Goal: Obtain resource: Download file/media

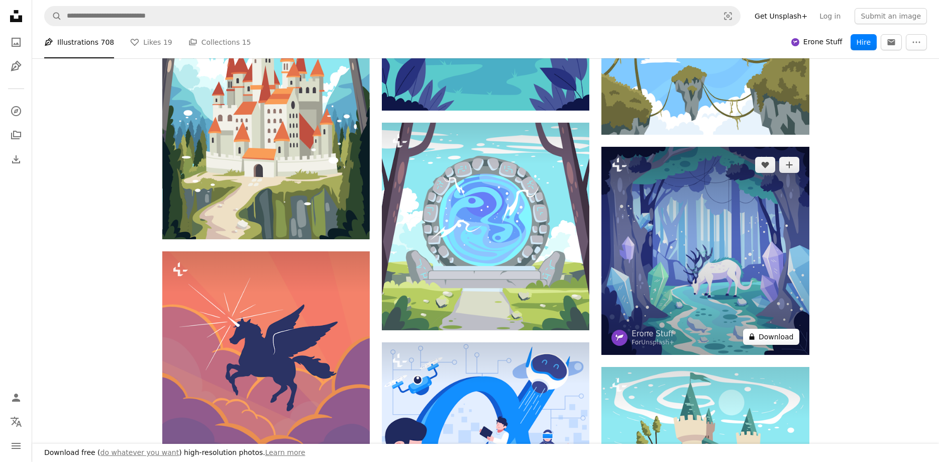
scroll to position [29321, 0]
click at [711, 250] on img at bounding box center [706, 251] width 208 height 208
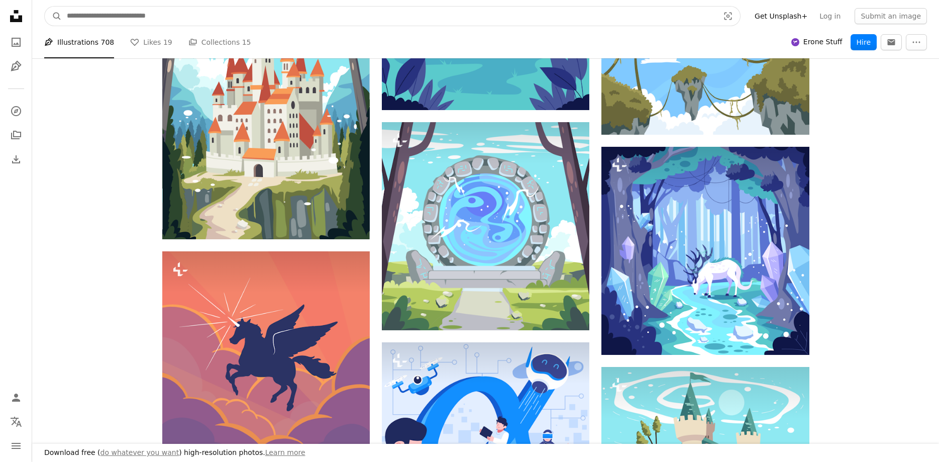
click at [87, 14] on input "Find visuals sitewide" at bounding box center [389, 16] width 654 height 19
type input "*********"
click button "A magnifying glass" at bounding box center [53, 16] width 17 height 19
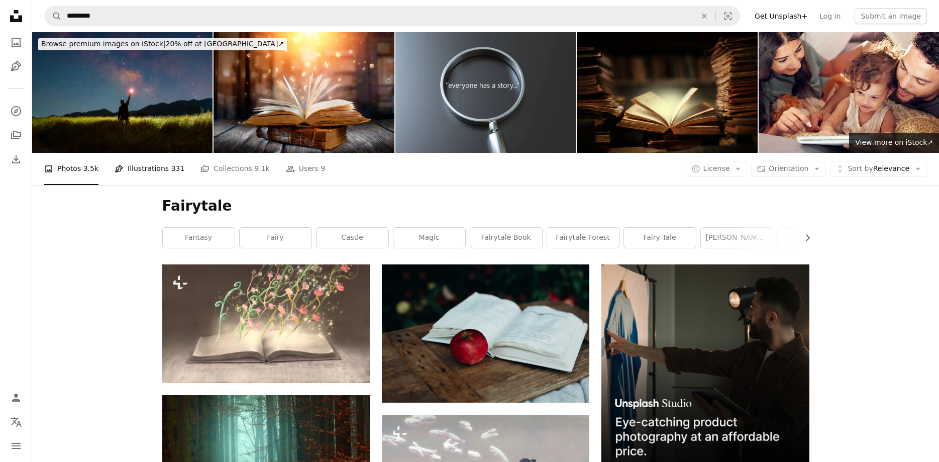
click at [153, 169] on link "Pen Tool Illustrations 331" at bounding box center [150, 169] width 70 height 32
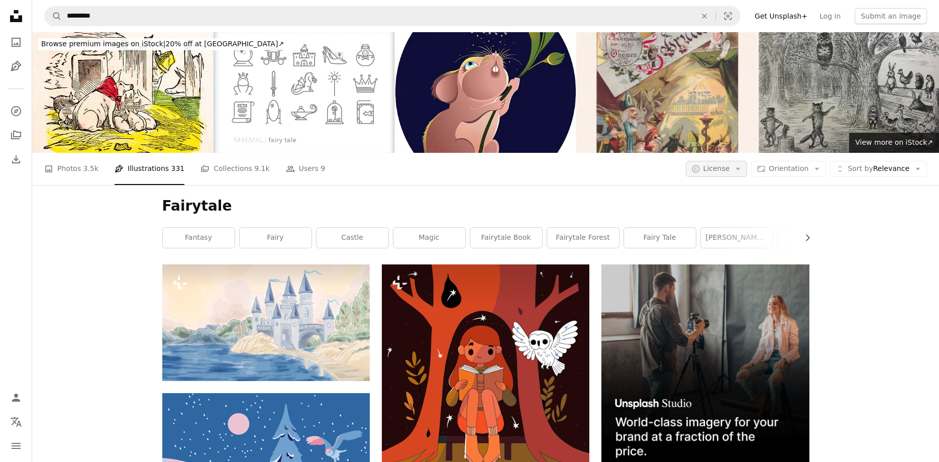
click at [743, 172] on icon "Arrow down" at bounding box center [738, 168] width 9 height 9
click at [736, 246] on span "Free" at bounding box center [752, 249] width 61 height 10
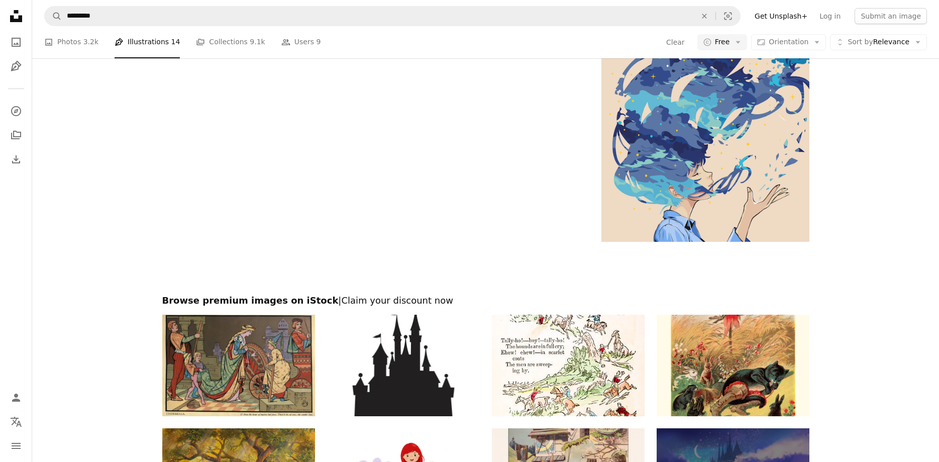
scroll to position [1996, 0]
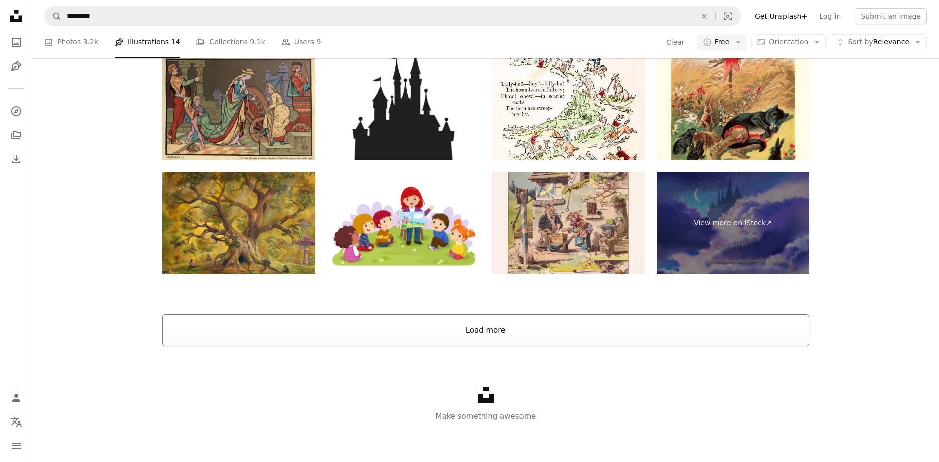
click at [424, 330] on button "Load more" at bounding box center [485, 330] width 647 height 32
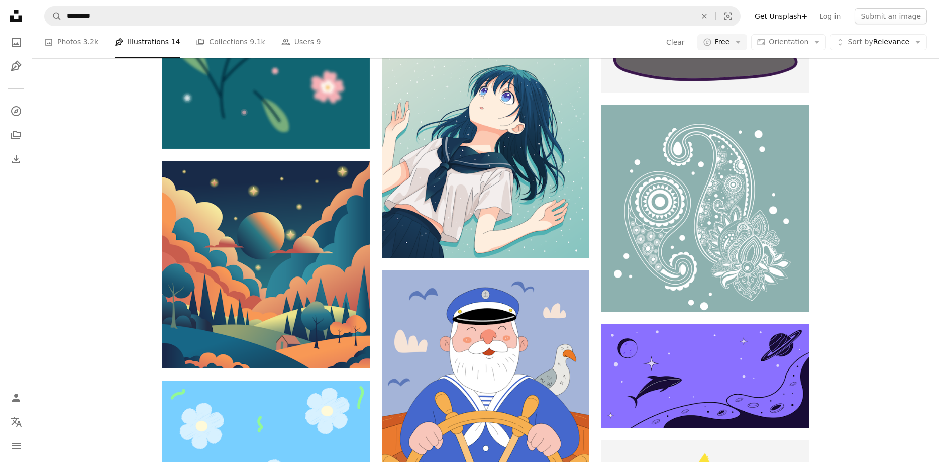
scroll to position [5597, 0]
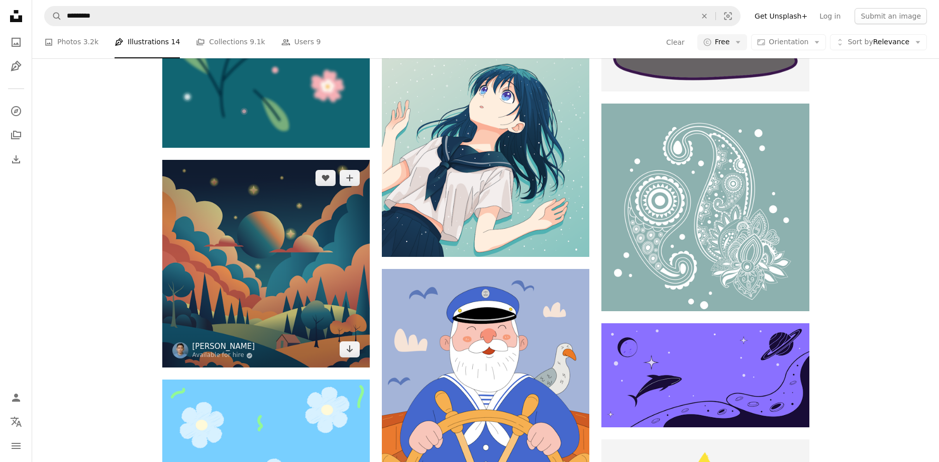
click at [218, 348] on link "[PERSON_NAME]" at bounding box center [223, 346] width 63 height 10
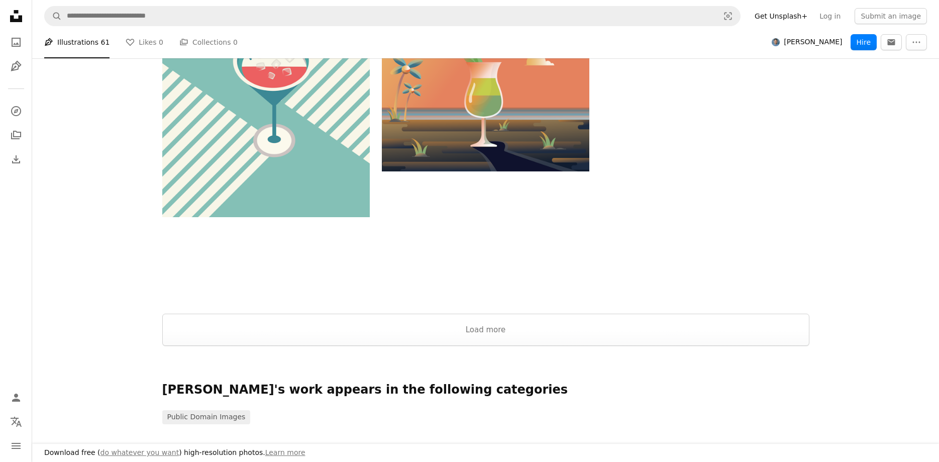
scroll to position [1743, 0]
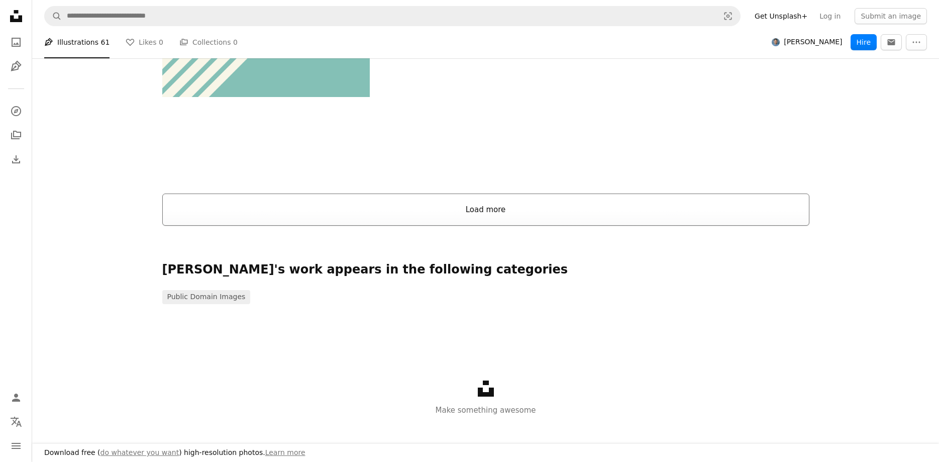
click at [461, 208] on button "Load more" at bounding box center [485, 209] width 647 height 32
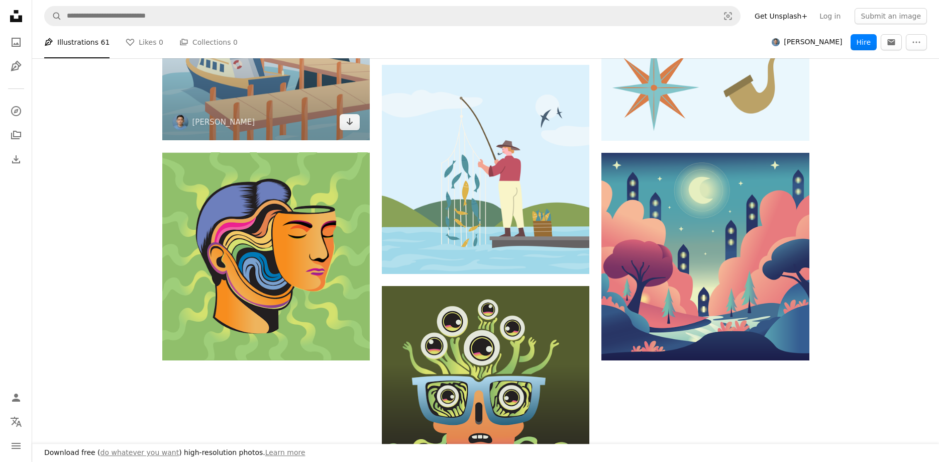
scroll to position [4255, 0]
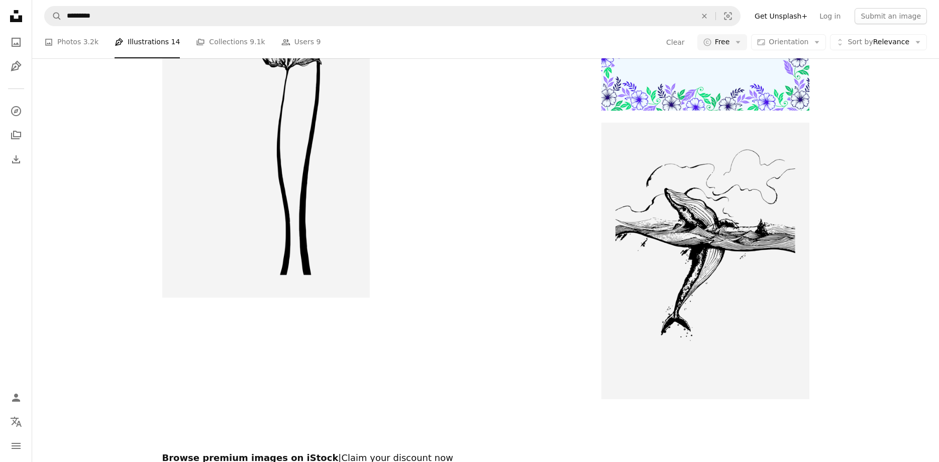
scroll to position [8211, 0]
